Goal: Task Accomplishment & Management: Manage account settings

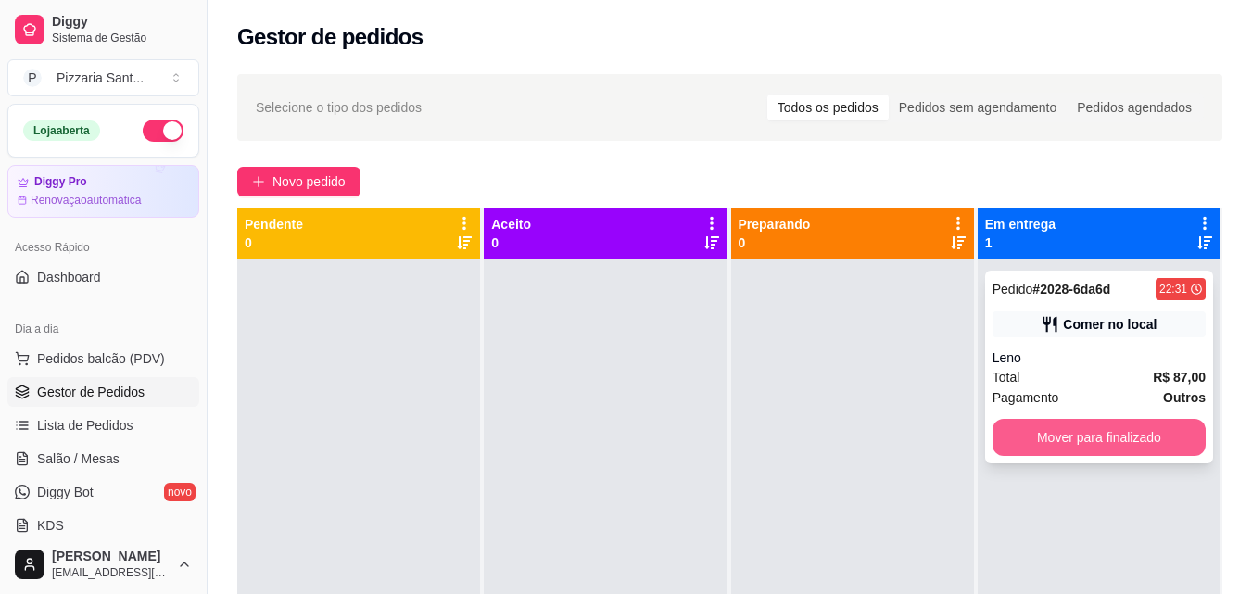
click at [1086, 438] on button "Mover para finalizado" at bounding box center [1099, 437] width 213 height 37
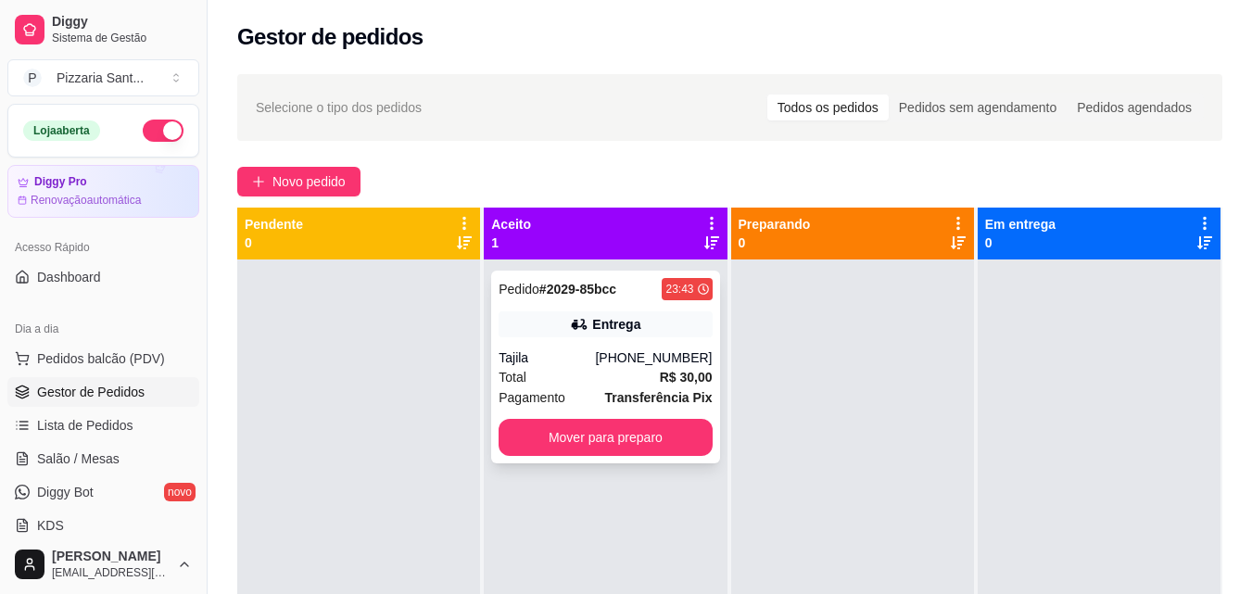
click at [562, 389] on div "Pagamento Transferência Pix" at bounding box center [605, 397] width 213 height 20
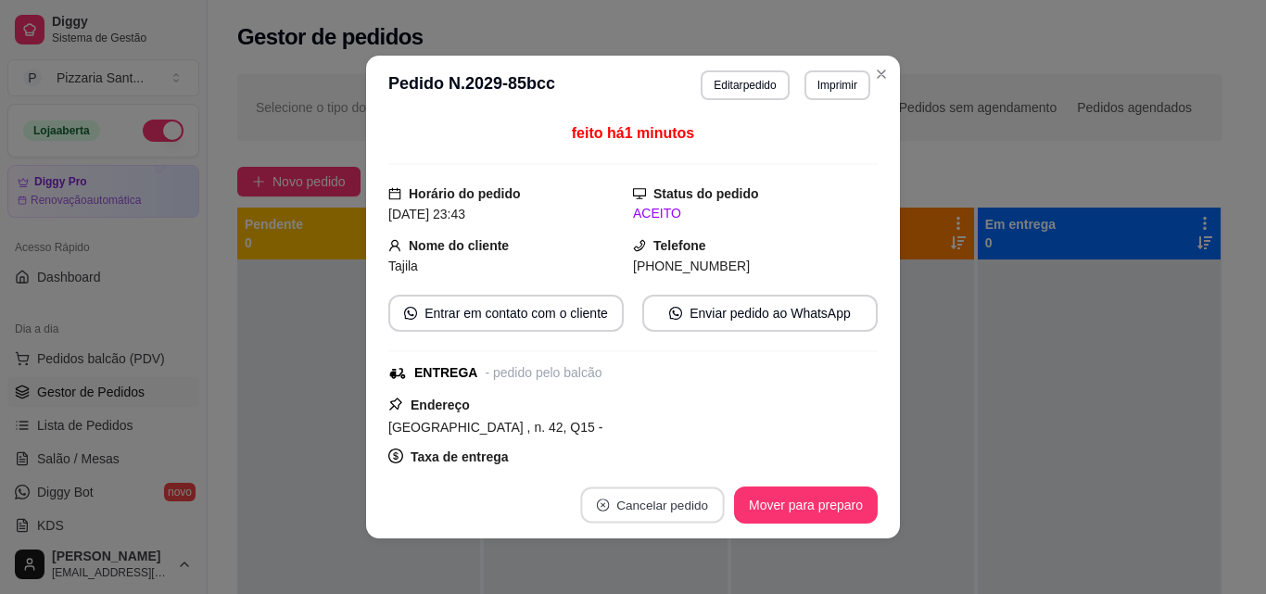
click at [676, 511] on button "Cancelar pedido" at bounding box center [652, 506] width 144 height 36
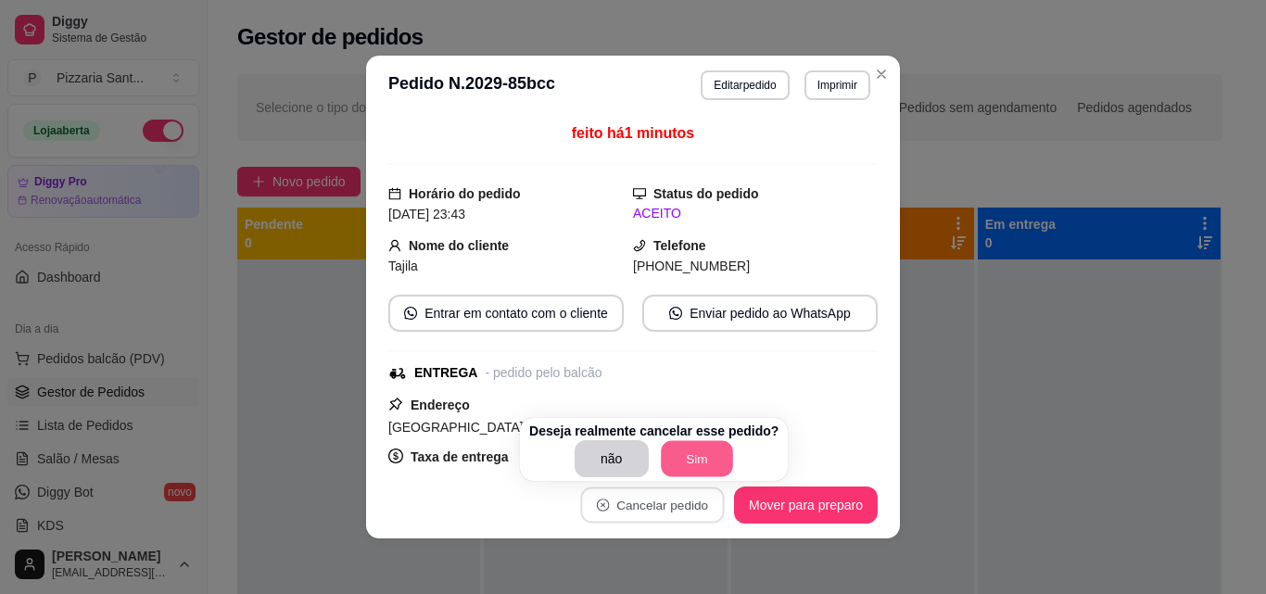
click at [685, 463] on button "Sim" at bounding box center [697, 459] width 72 height 36
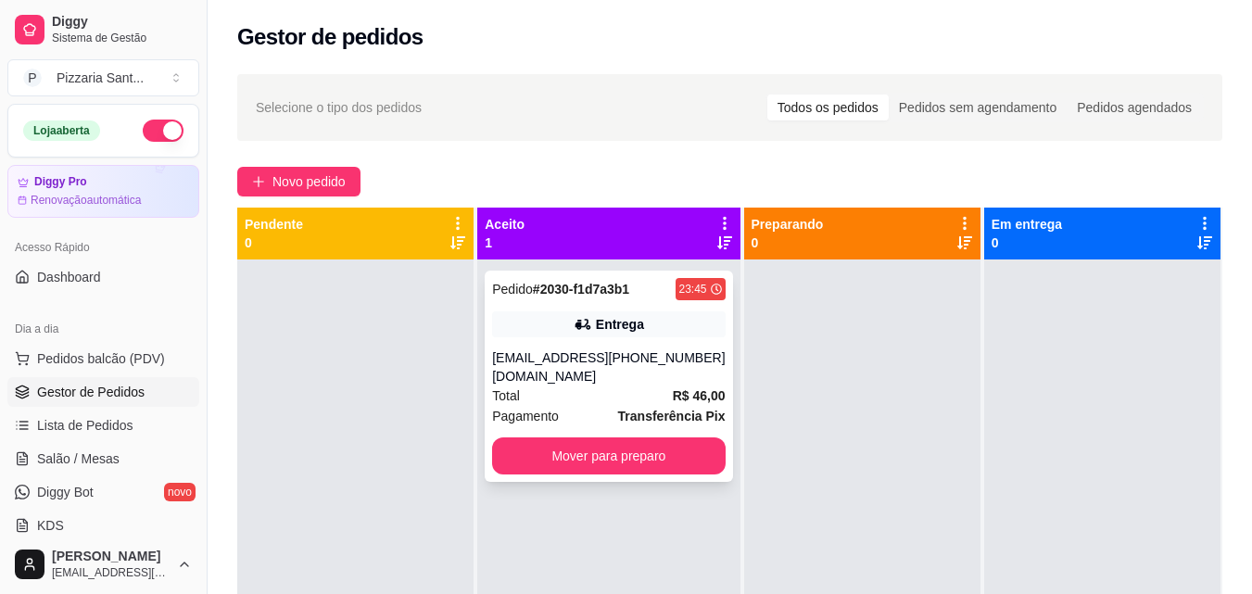
click at [577, 391] on div "Total R$ 46,00" at bounding box center [608, 396] width 233 height 20
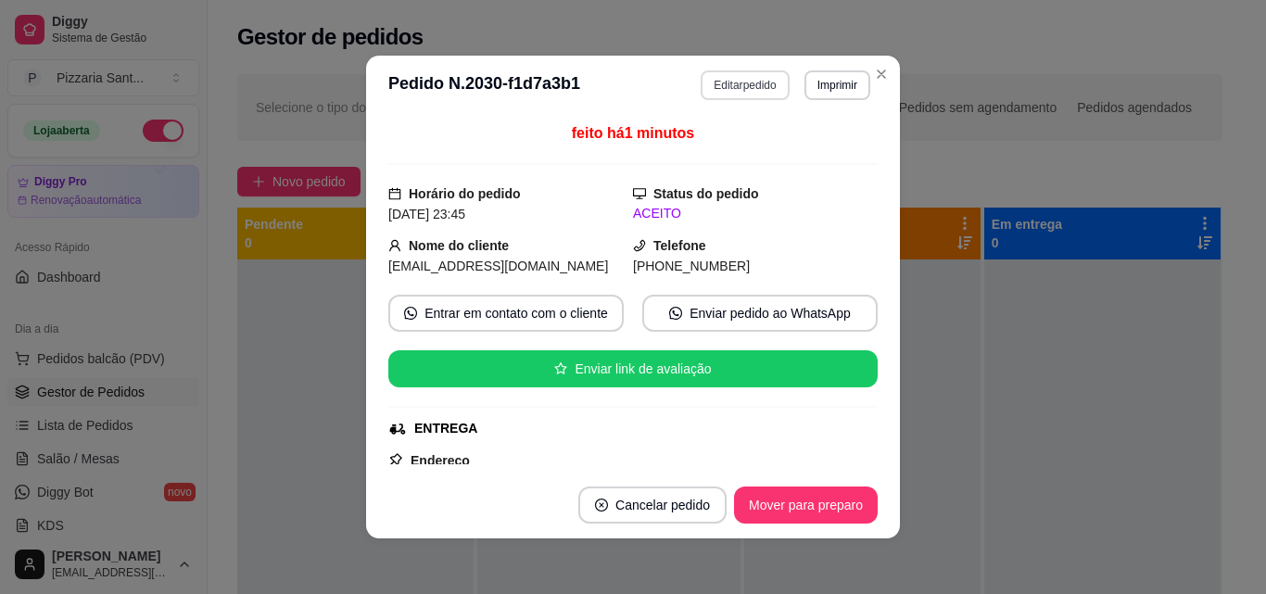
click at [728, 96] on button "Editar pedido" at bounding box center [745, 85] width 88 height 30
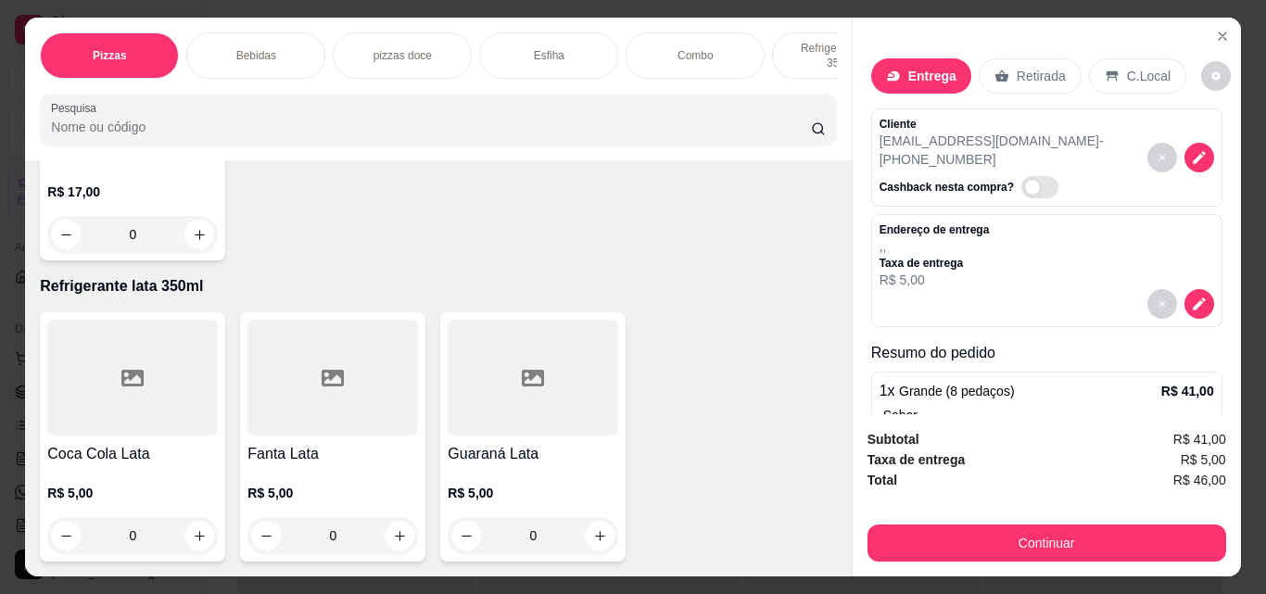
scroll to position [2810, 0]
click at [555, 51] on p "Esfiha" at bounding box center [549, 55] width 31 height 15
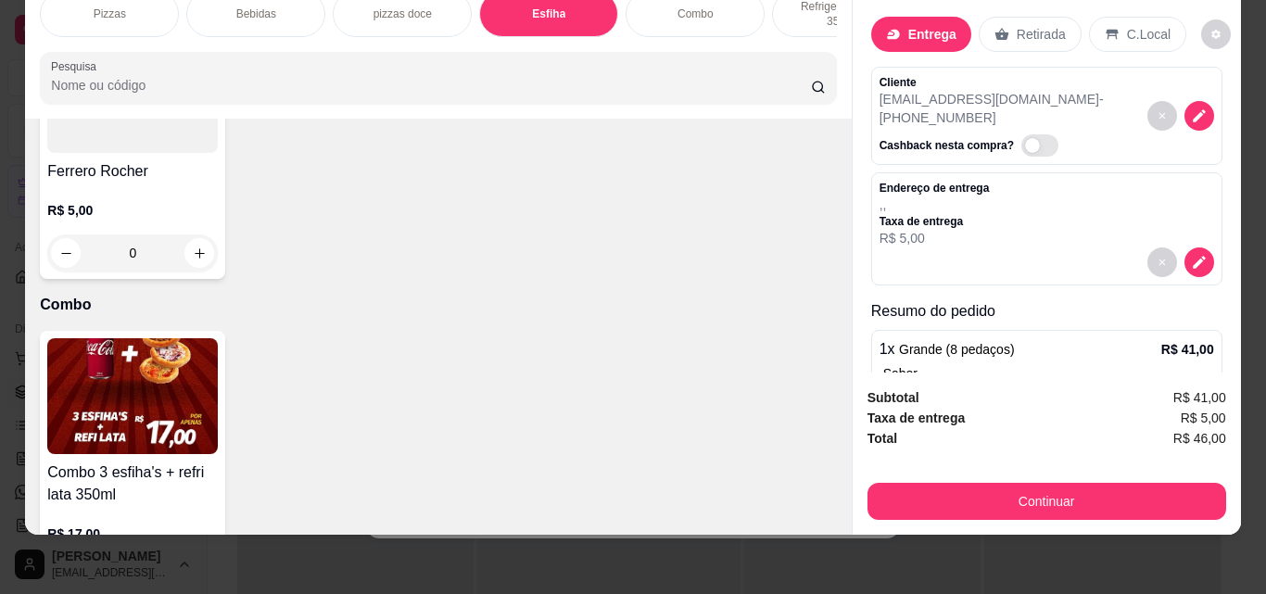
scroll to position [2156, 0]
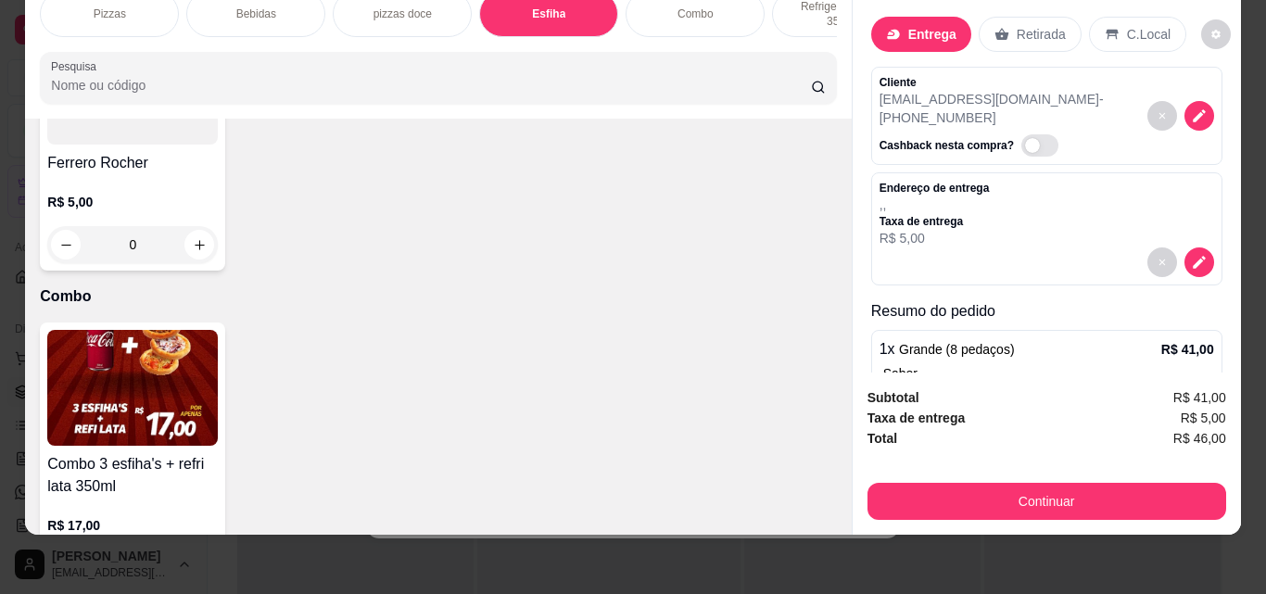
click at [198, 263] on div "0" at bounding box center [132, 244] width 171 height 37
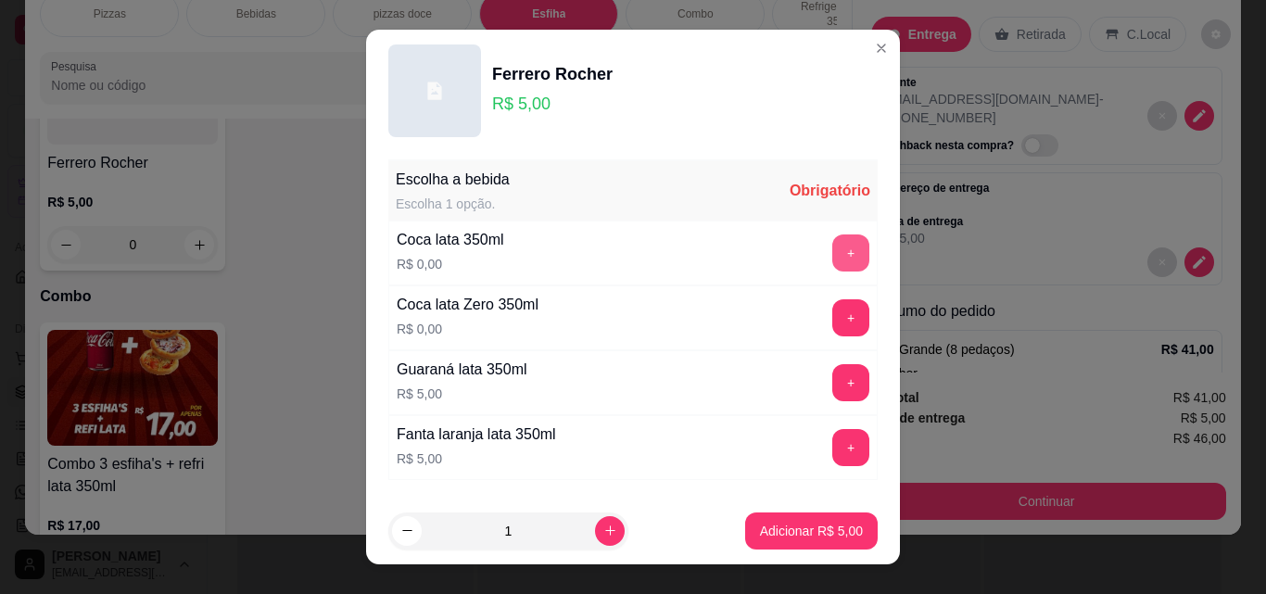
click at [832, 261] on button "+" at bounding box center [850, 253] width 37 height 37
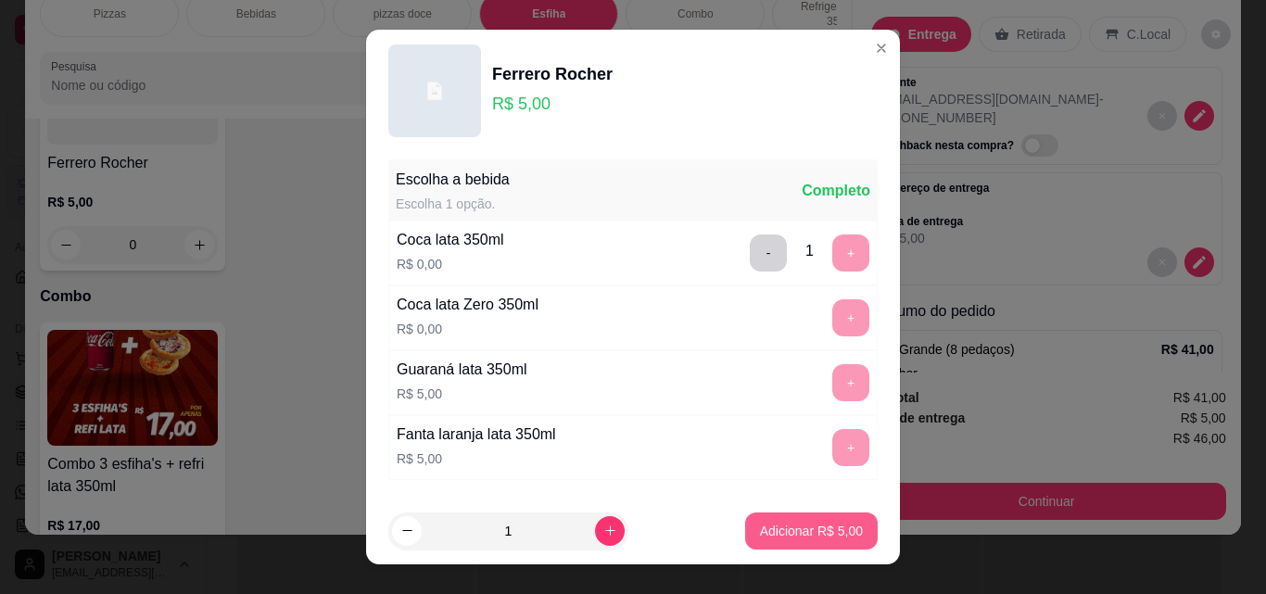
click at [784, 528] on p "Adicionar R$ 5,00" at bounding box center [811, 531] width 103 height 19
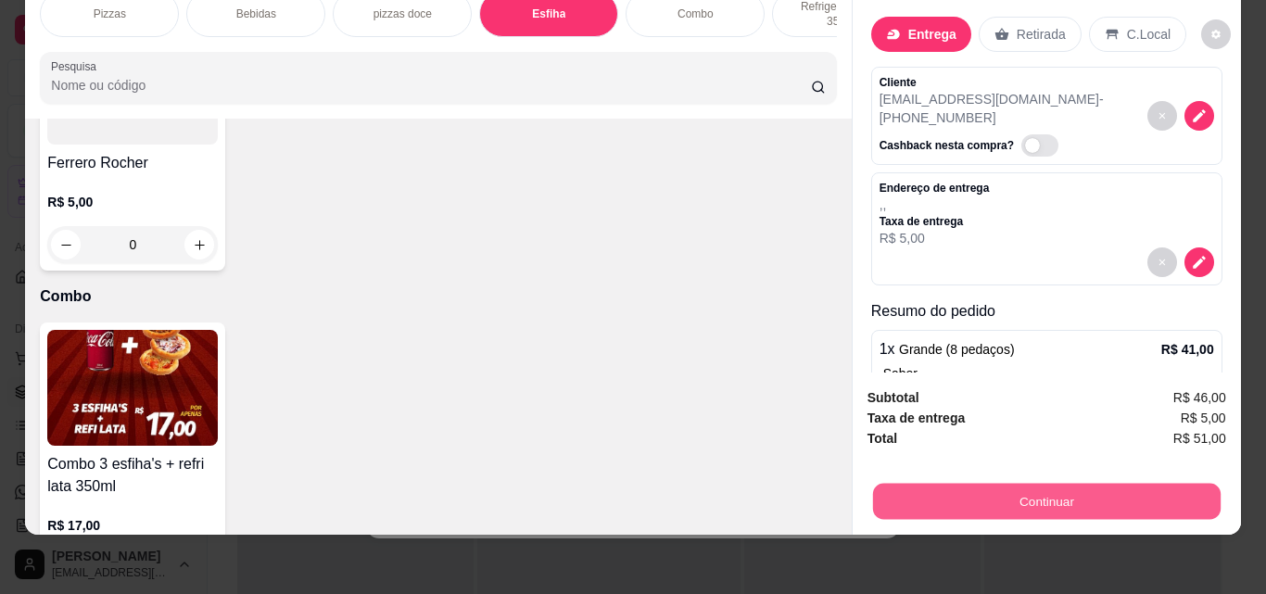
click at [895, 489] on button "Continuar" at bounding box center [1046, 501] width 348 height 36
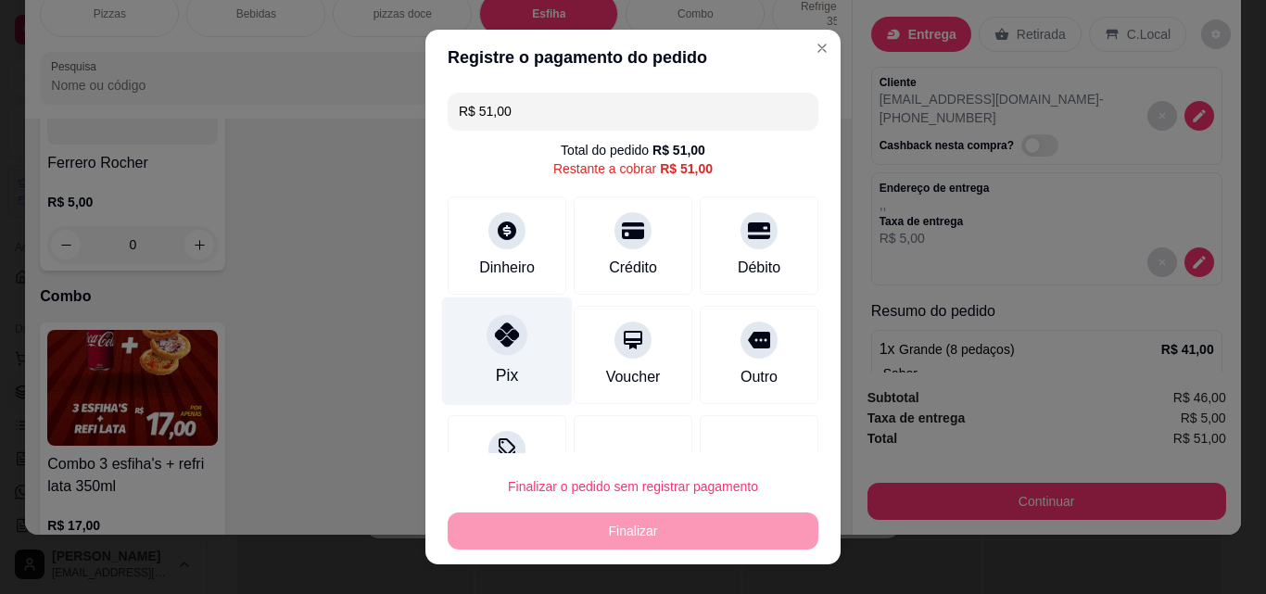
click at [509, 356] on div "Pix" at bounding box center [507, 352] width 131 height 108
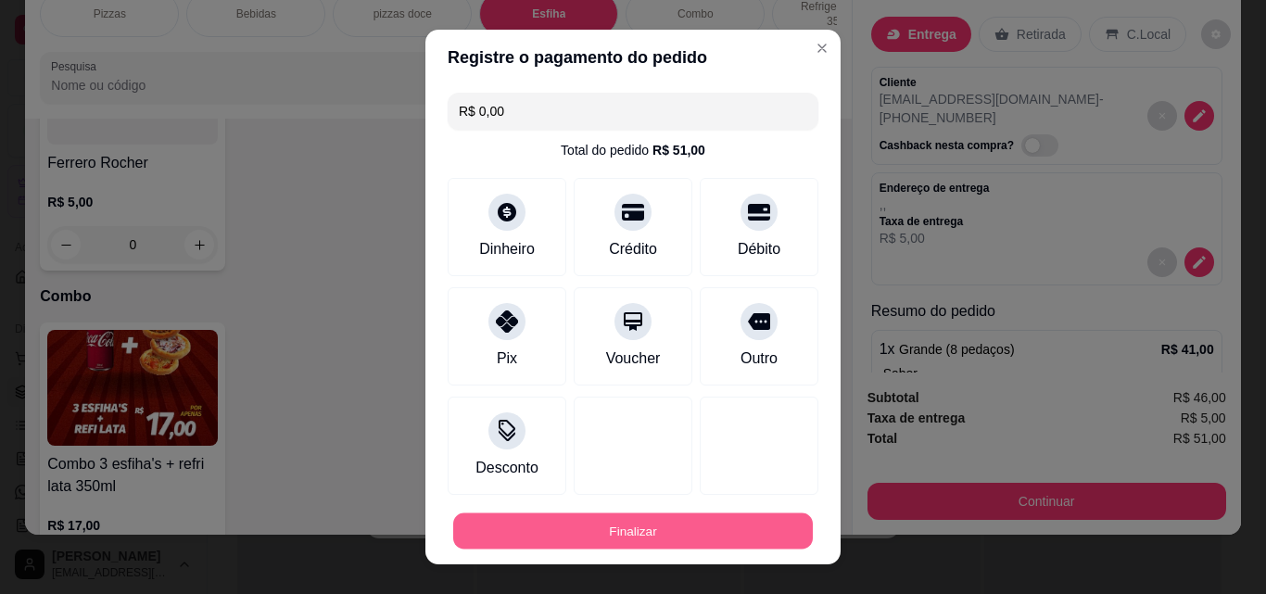
click at [534, 532] on button "Finalizar" at bounding box center [633, 532] width 360 height 36
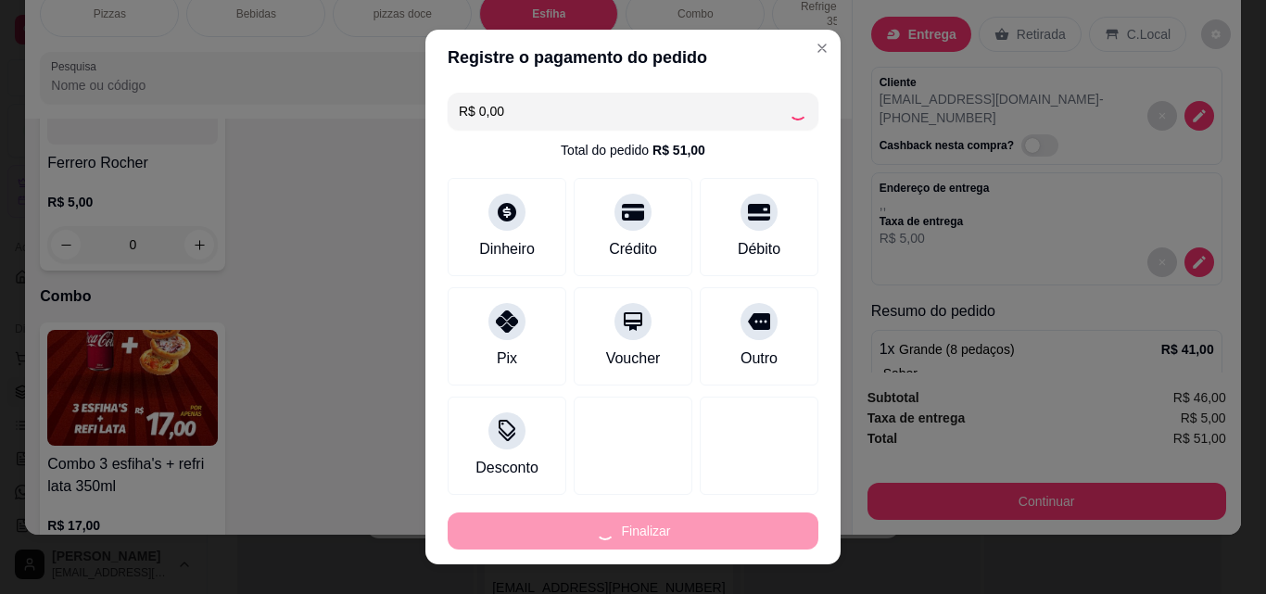
type input "-R$ 51,00"
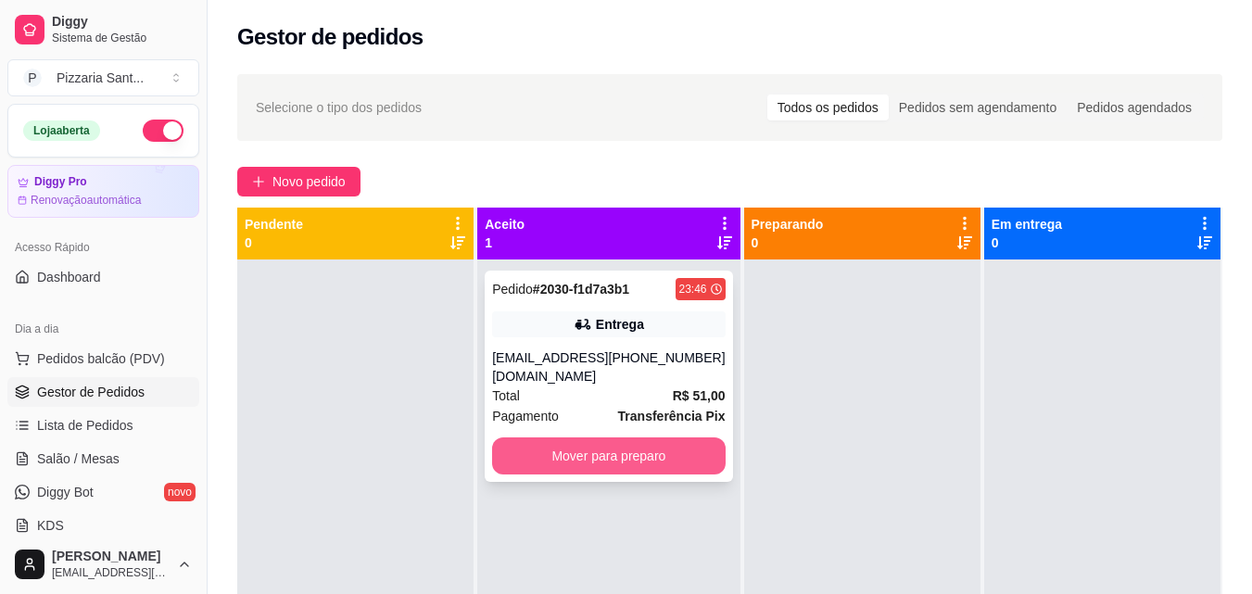
click at [679, 451] on button "Mover para preparo" at bounding box center [608, 456] width 233 height 37
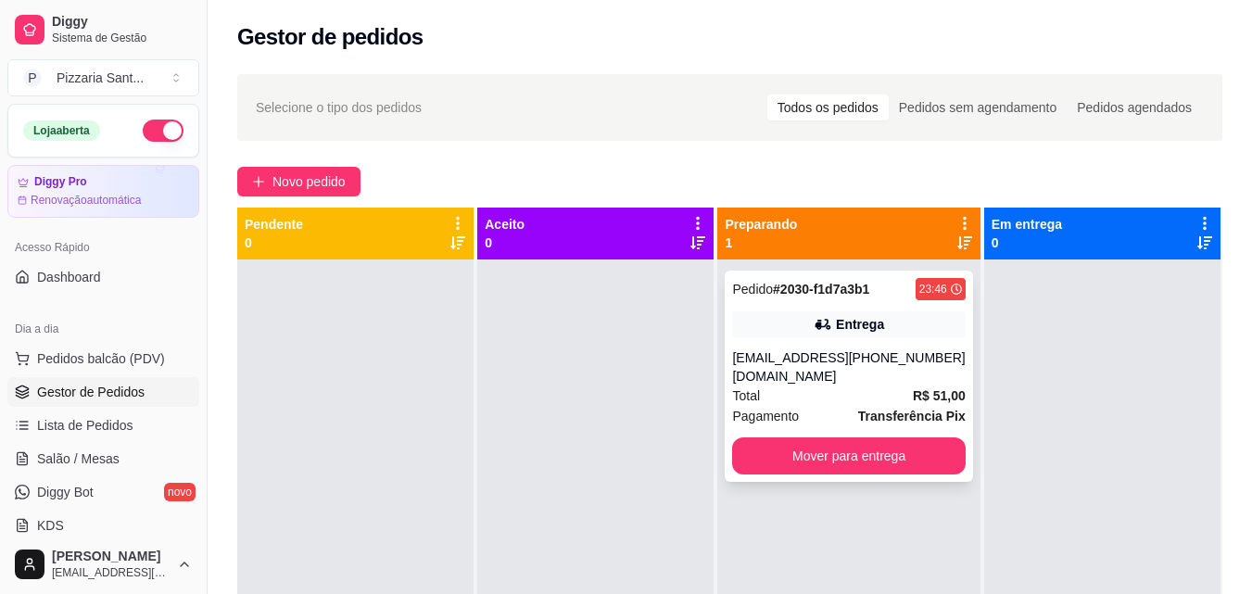
click at [819, 406] on div "Pagamento Transferência Pix" at bounding box center [848, 416] width 233 height 20
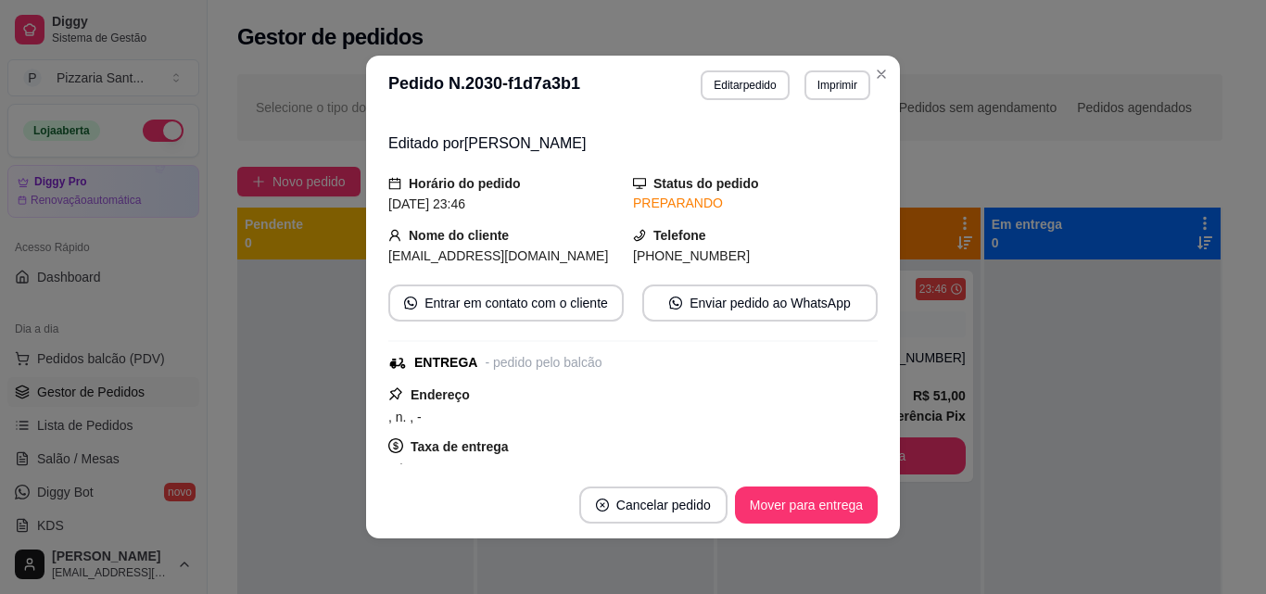
scroll to position [93, 0]
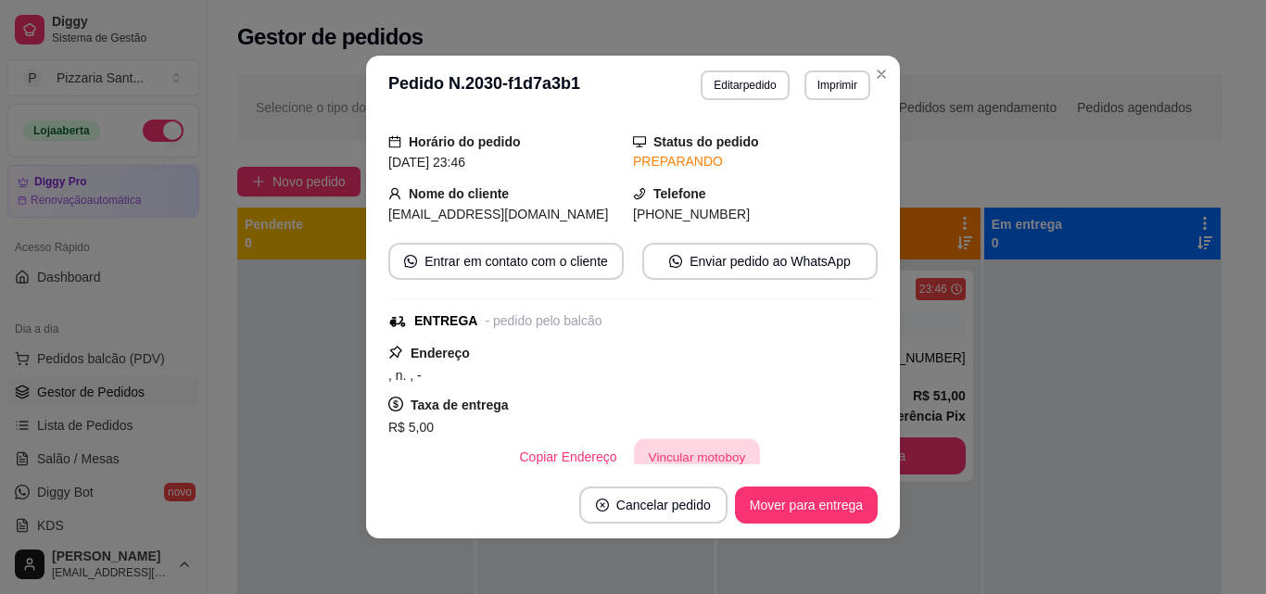
click at [714, 450] on button "Vincular motoboy" at bounding box center [697, 457] width 126 height 36
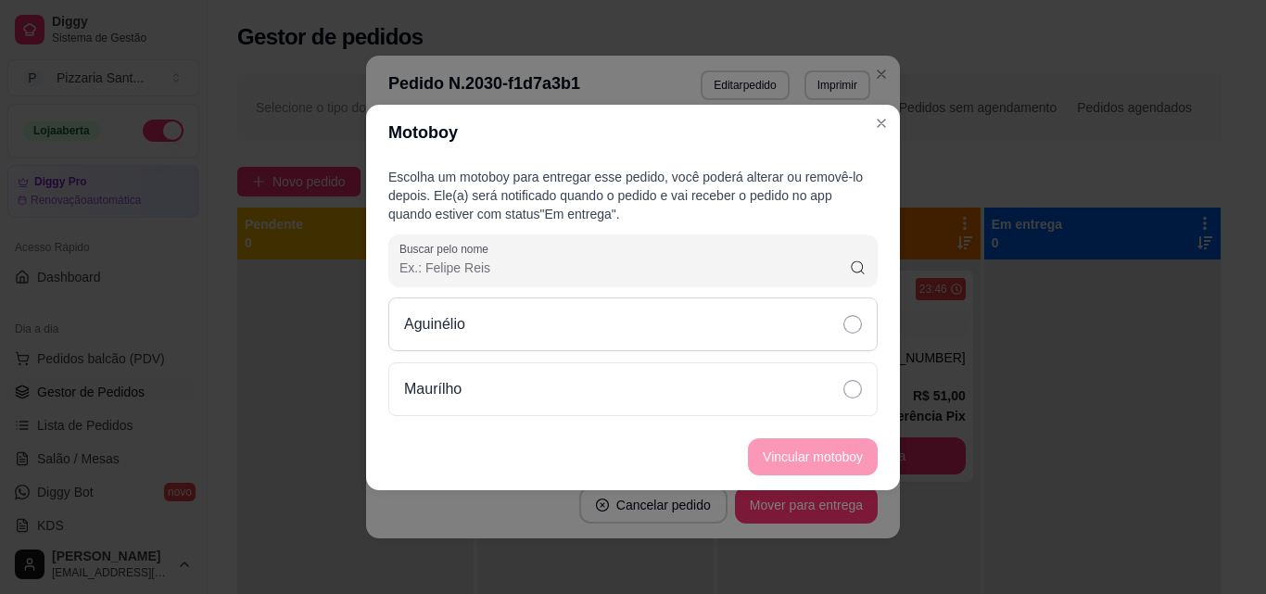
click at [654, 345] on div "Aguinélio" at bounding box center [632, 325] width 489 height 54
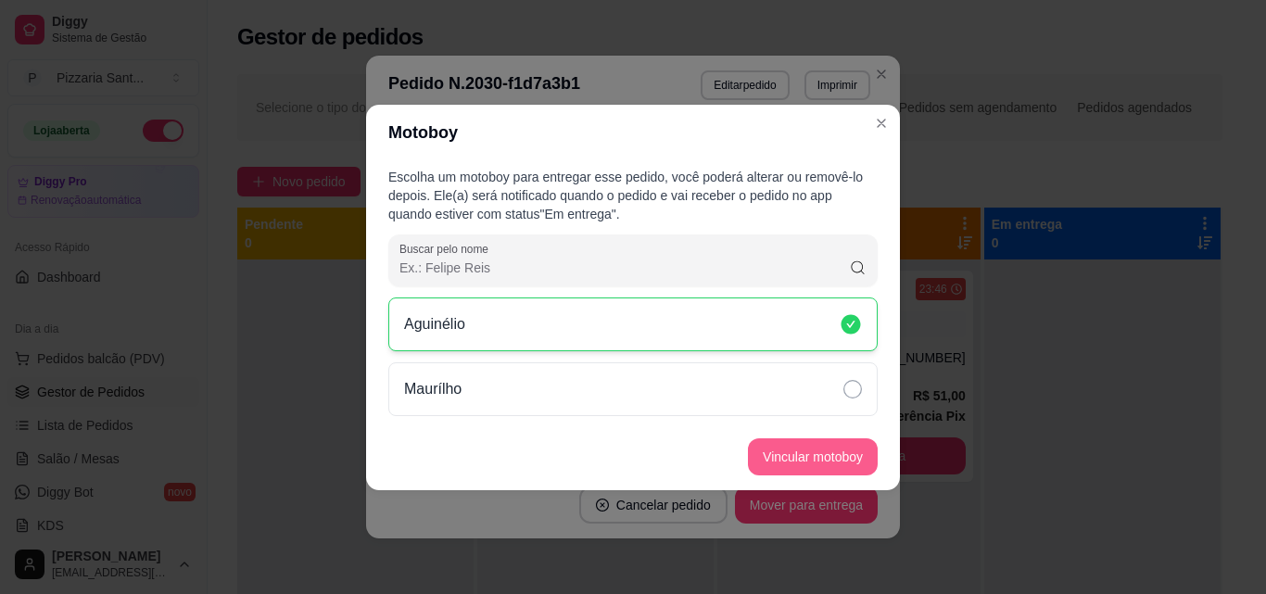
click at [793, 456] on button "Vincular motoboy" at bounding box center [813, 456] width 130 height 37
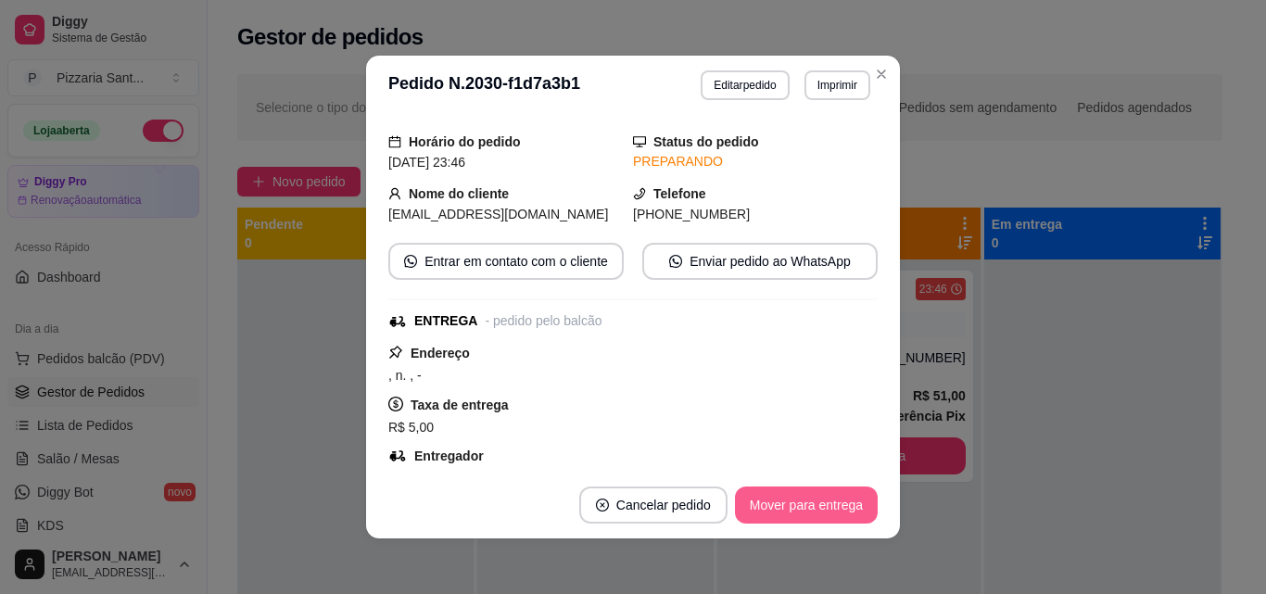
click at [847, 510] on button "Mover para entrega" at bounding box center [806, 505] width 143 height 37
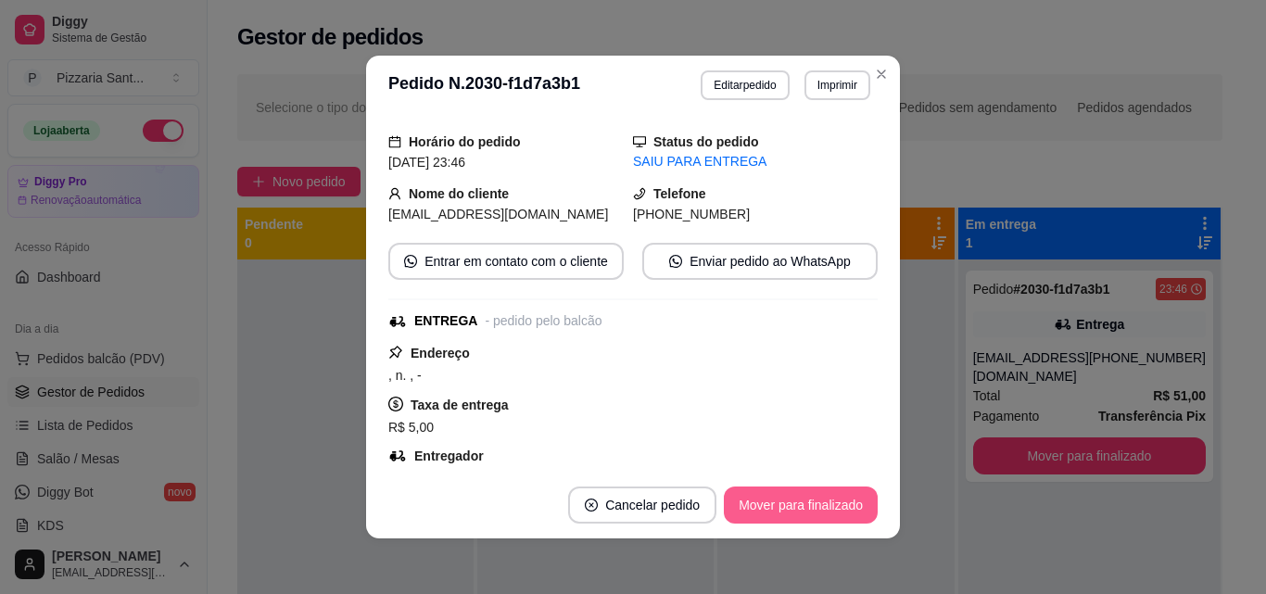
click at [809, 502] on button "Mover para finalizado" at bounding box center [801, 505] width 154 height 37
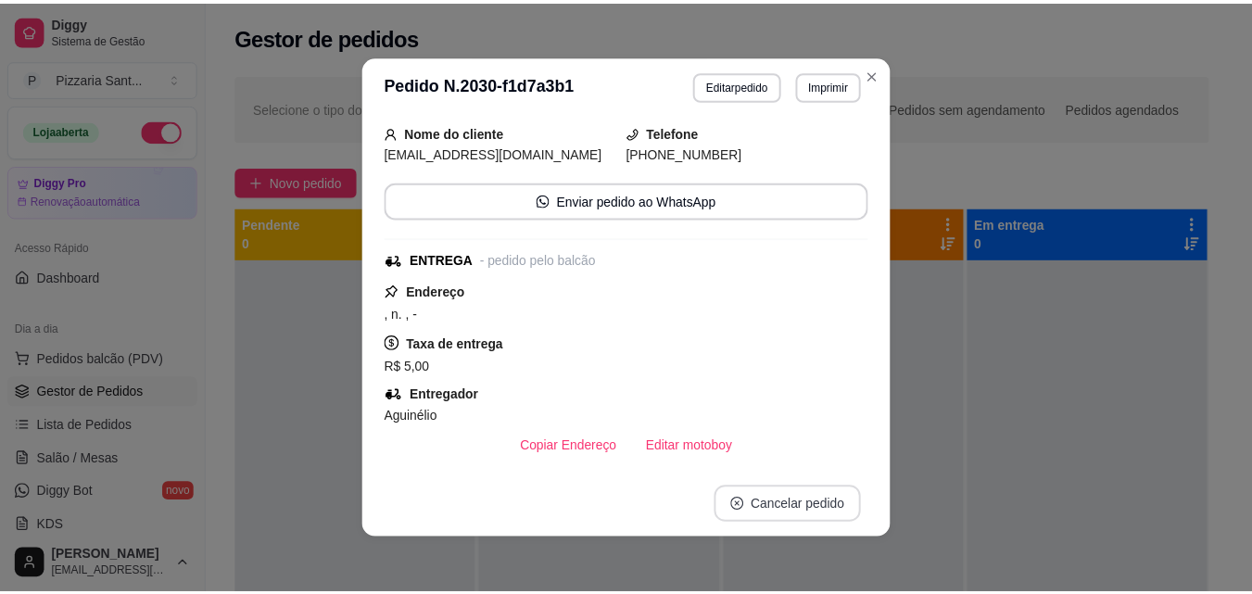
scroll to position [32, 0]
